Goal: Task Accomplishment & Management: Complete application form

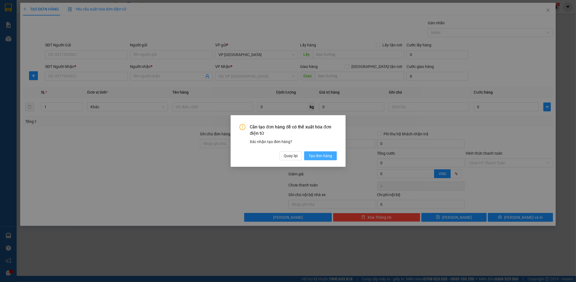
click at [331, 156] on span "Tạo đơn hàng" at bounding box center [320, 156] width 24 height 6
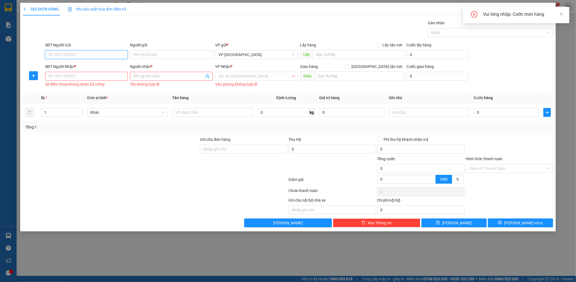
click at [81, 57] on input "SĐT Người Gửi" at bounding box center [86, 54] width 83 height 9
type input "0922337899"
click at [93, 77] on input "SĐT Người Nhận *" at bounding box center [86, 76] width 83 height 9
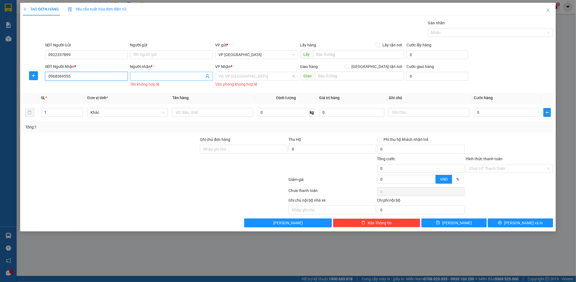
type input "0968369555"
click at [157, 75] on input "Người nhận *" at bounding box center [168, 76] width 71 height 6
type input "kt"
click at [227, 75] on input "search" at bounding box center [254, 76] width 72 height 8
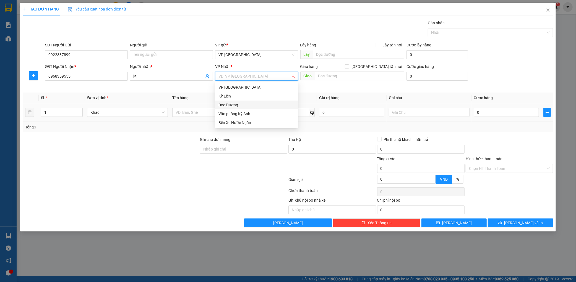
drag, startPoint x: 231, startPoint y: 107, endPoint x: 239, endPoint y: 106, distance: 7.6
click at [231, 108] on div "Dọc Đường" at bounding box center [256, 105] width 76 height 6
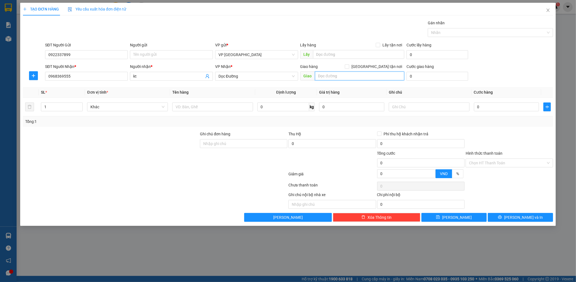
click at [348, 77] on input "text" at bounding box center [359, 76] width 89 height 9
type input "diễn châu"
click at [203, 111] on input "text" at bounding box center [212, 107] width 81 height 9
type input "2 bọc đen"
click at [508, 111] on input "0" at bounding box center [506, 107] width 65 height 9
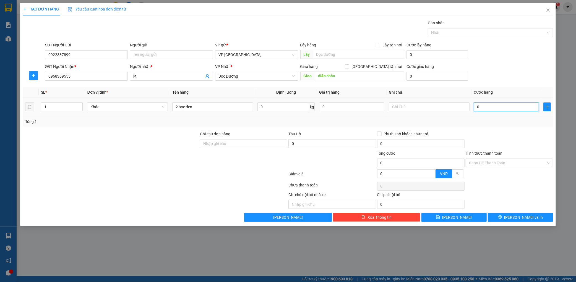
type input "001"
type input "1"
type input "0.010"
type input "10"
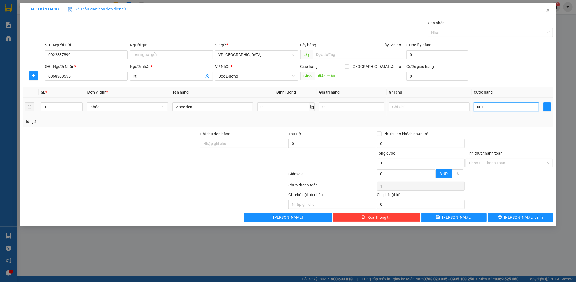
type input "10"
type input "00.100"
type input "100"
type input "0.001.000"
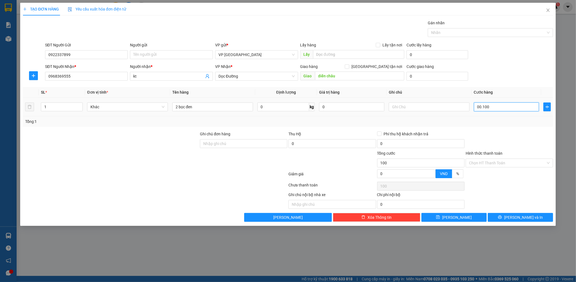
type input "1.000"
type input "000.010.000"
type input "10.000"
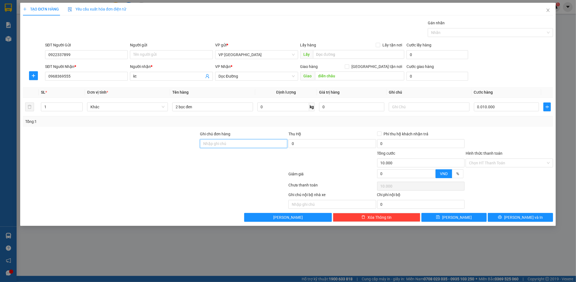
type input "10.000"
click at [252, 143] on input "Ghi chú đơn hàng" at bounding box center [243, 143] width 87 height 9
drag, startPoint x: 217, startPoint y: 143, endPoint x: 226, endPoint y: 141, distance: 9.4
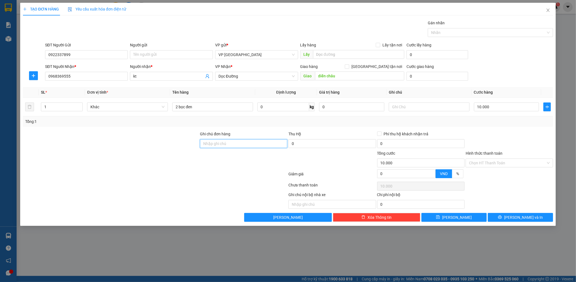
click at [217, 143] on input "Ghi chú đơn hàng" at bounding box center [243, 143] width 87 height 9
type input "vở ko đền"
click at [499, 106] on input "10.000" at bounding box center [506, 107] width 65 height 9
click at [502, 105] on input "10.000" at bounding box center [506, 107] width 65 height 9
type input "100.000"
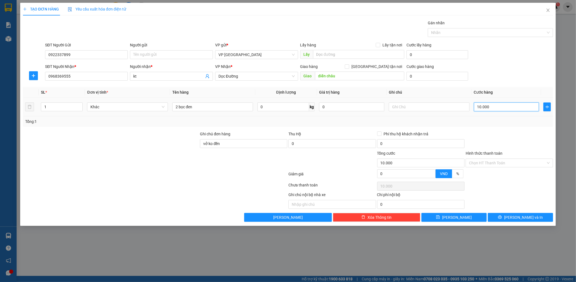
type input "100.000"
type input "1.000.000"
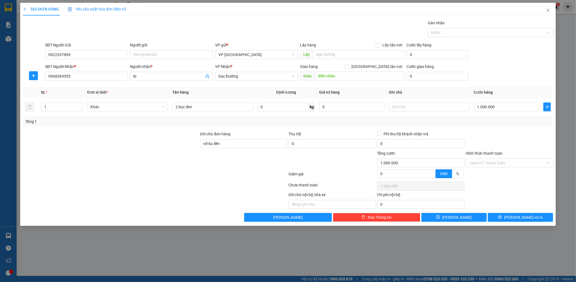
click at [511, 69] on div "SĐT Người Nhận * 0968369555 Người nhận * kt VP Nhận * Dọc Đường Giao hàng [GEOG…" at bounding box center [299, 73] width 510 height 19
click at [511, 106] on input "1.000.000" at bounding box center [506, 107] width 65 height 9
type input "100.000"
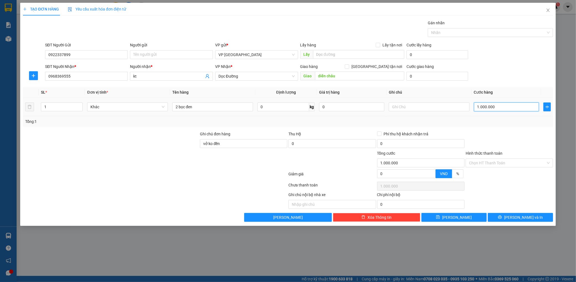
type input "100.000"
click at [501, 130] on div "Transit Pickup Surcharge Ids Transit Deliver Surcharge Ids Transit Deliver Surc…" at bounding box center [288, 121] width 530 height 202
drag, startPoint x: 519, startPoint y: 211, endPoint x: 519, endPoint y: 214, distance: 3.0
click at [519, 213] on div "Transit Pickup Surcharge Ids Transit Deliver Surcharge Ids Transit Deliver Surc…" at bounding box center [288, 121] width 530 height 202
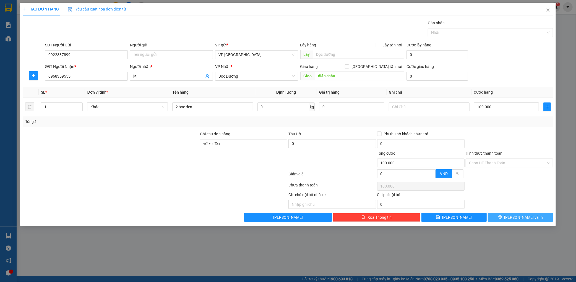
click at [519, 214] on button "[PERSON_NAME] và In" at bounding box center [520, 217] width 65 height 9
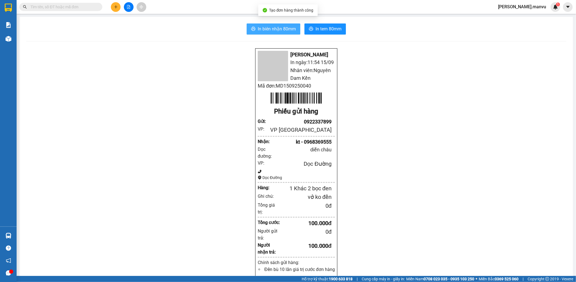
drag, startPoint x: 253, startPoint y: 28, endPoint x: 368, endPoint y: 65, distance: 121.0
click at [254, 28] on button "In biên nhận 80mm" at bounding box center [274, 28] width 54 height 11
